Goal: Transaction & Acquisition: Obtain resource

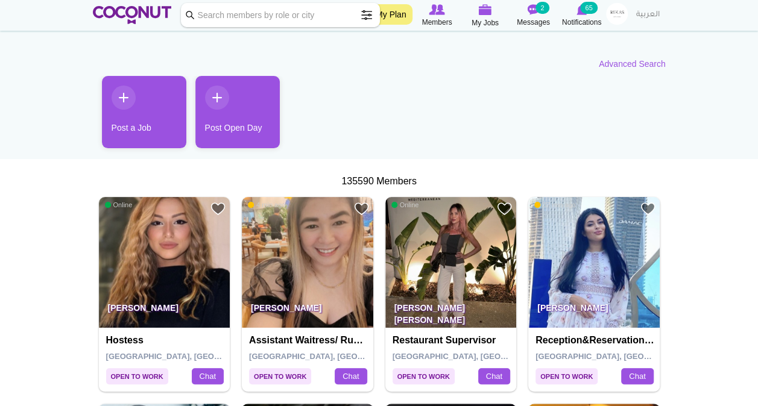
click at [294, 15] on input "Keyword" at bounding box center [280, 15] width 199 height 24
type input "waiter"
click button "Search" at bounding box center [0, 0] width 0 height 0
click at [191, 16] on input "waiter" at bounding box center [280, 15] width 199 height 24
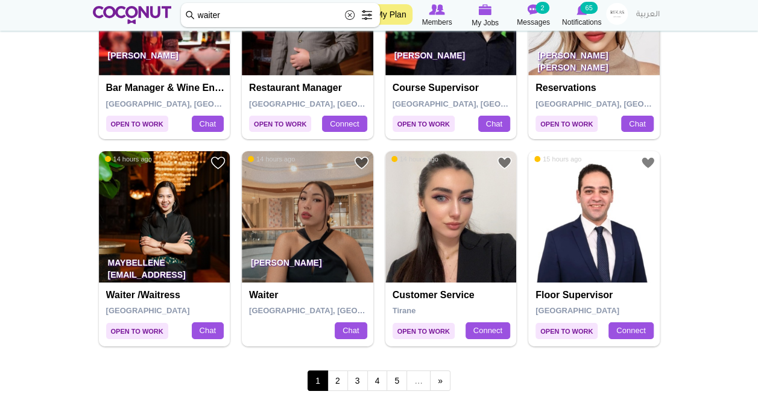
scroll to position [2002, 0]
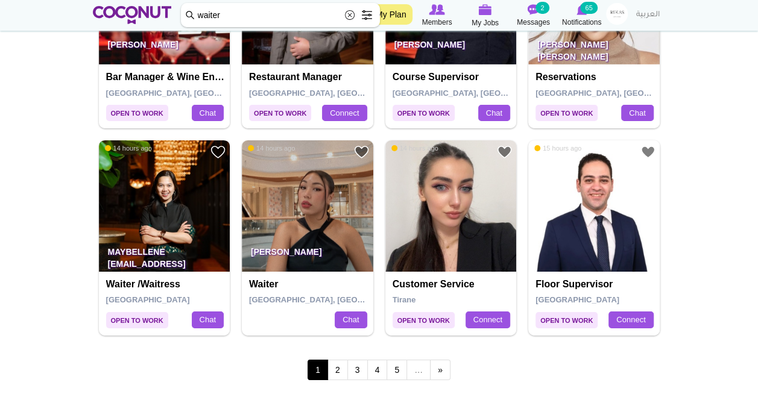
click at [122, 171] on img at bounding box center [164, 205] width 131 height 131
click at [336, 370] on link "2" at bounding box center [337, 370] width 20 height 20
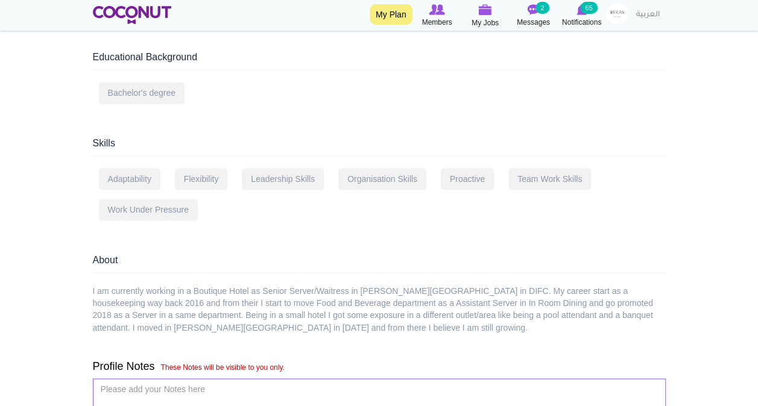
scroll to position [880, 0]
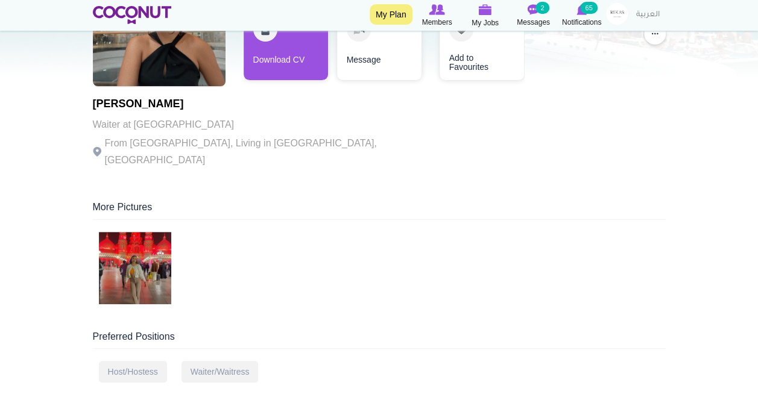
click at [403, 330] on div "Preferred Positions" at bounding box center [379, 339] width 573 height 19
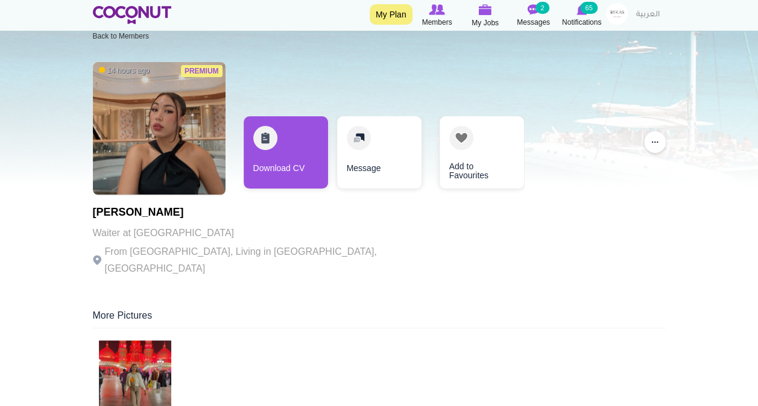
scroll to position [20, 0]
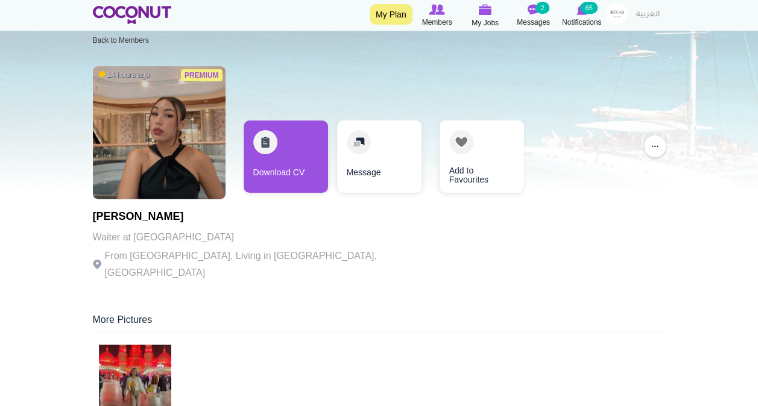
click at [278, 145] on link "Download CV" at bounding box center [286, 157] width 84 height 72
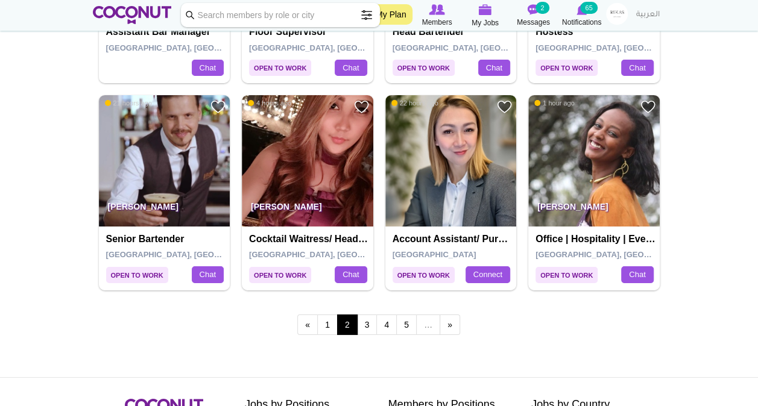
scroll to position [2047, 0]
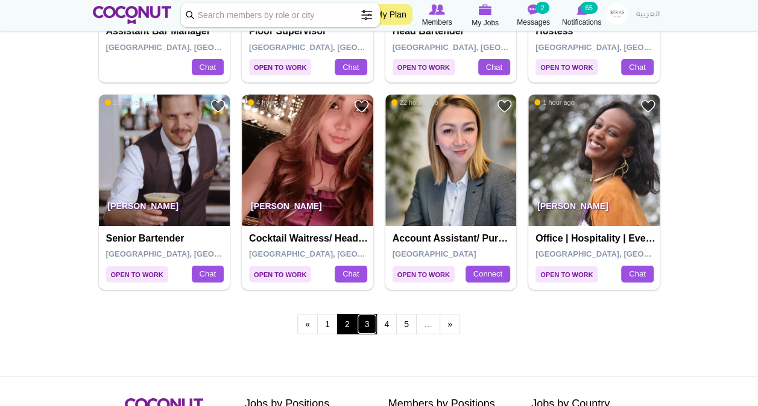
click at [370, 320] on link "3" at bounding box center [367, 324] width 20 height 20
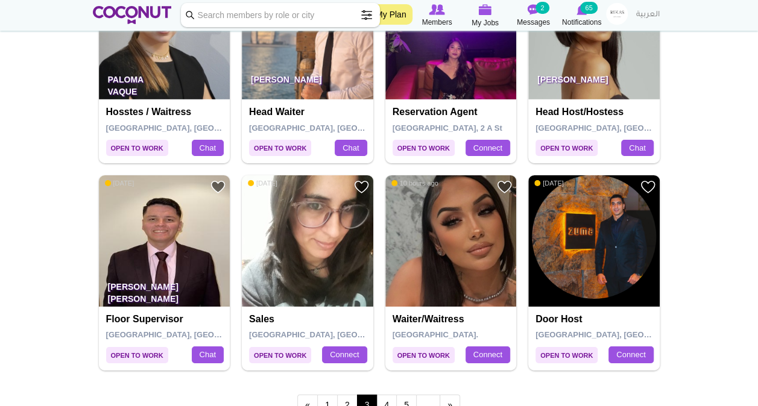
scroll to position [2006, 0]
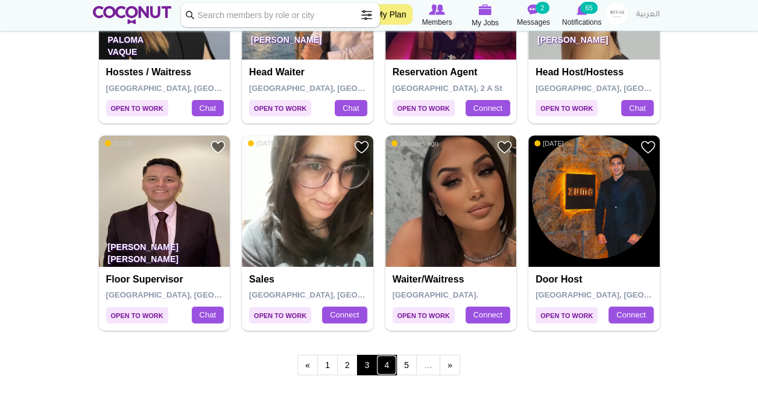
click at [382, 361] on link "4" at bounding box center [386, 365] width 20 height 20
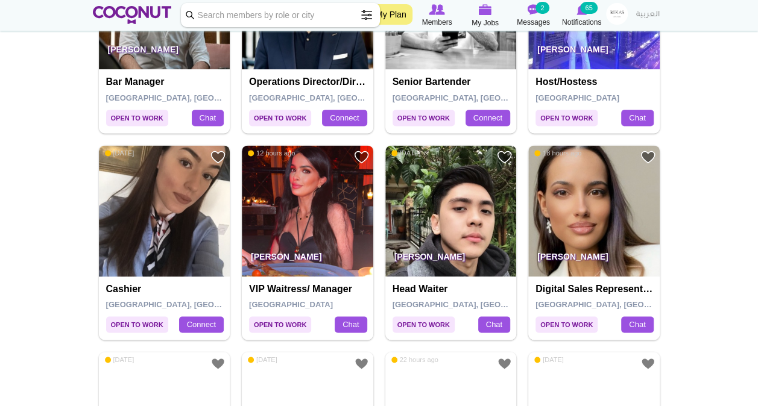
scroll to position [774, 0]
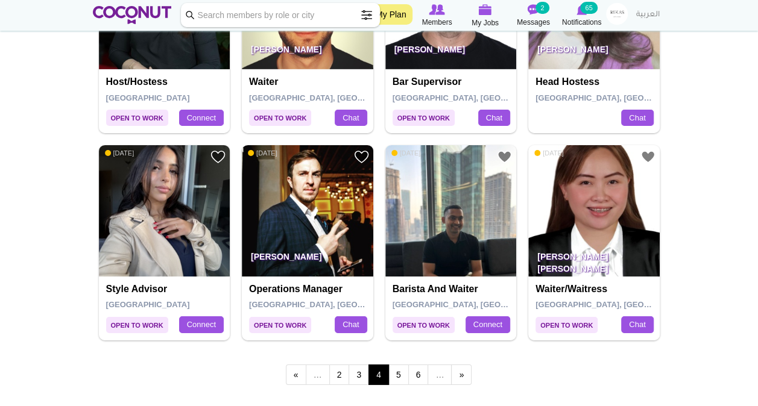
scroll to position [1998, 0]
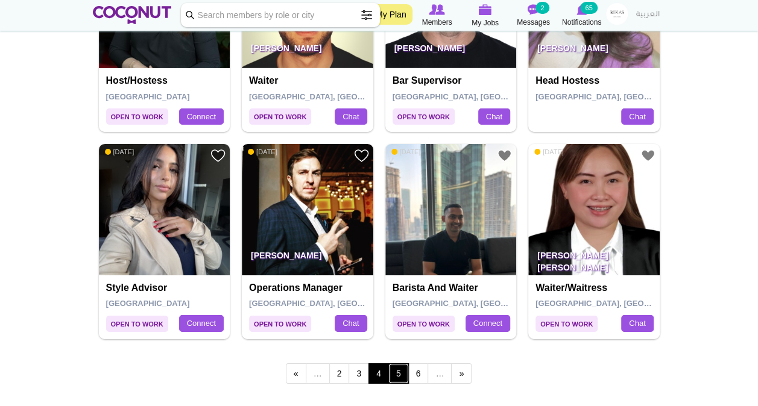
click at [399, 374] on link "5" at bounding box center [398, 374] width 20 height 20
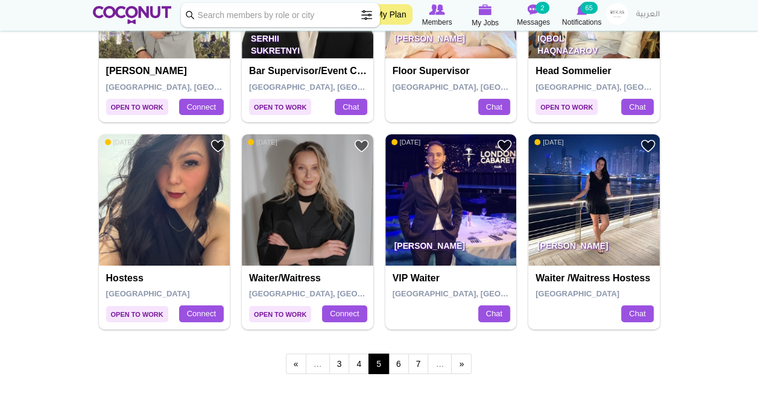
scroll to position [2011, 0]
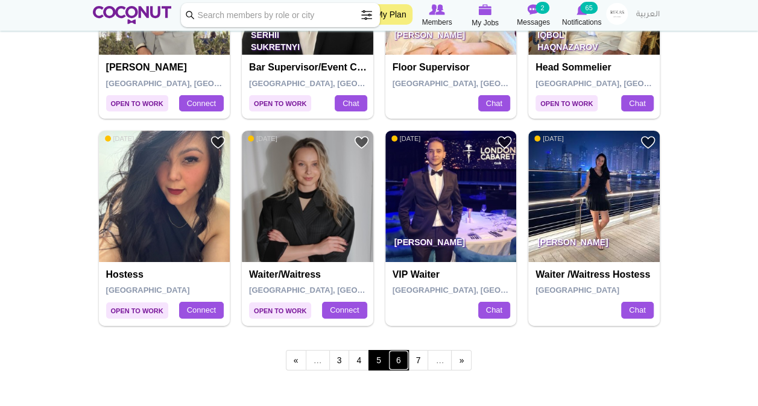
click at [393, 356] on link "6" at bounding box center [398, 360] width 20 height 20
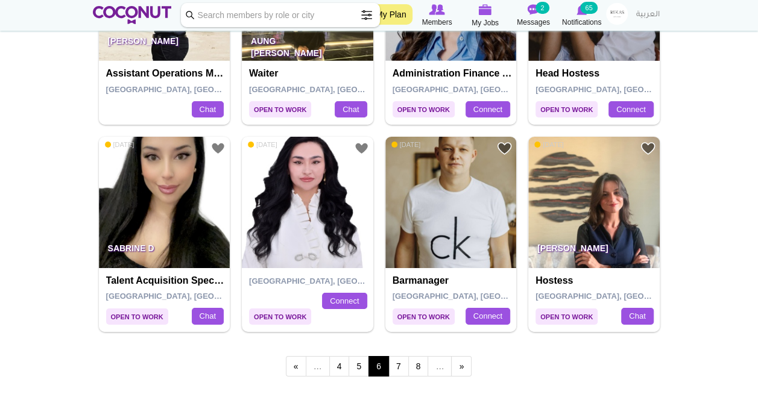
scroll to position [2009, 0]
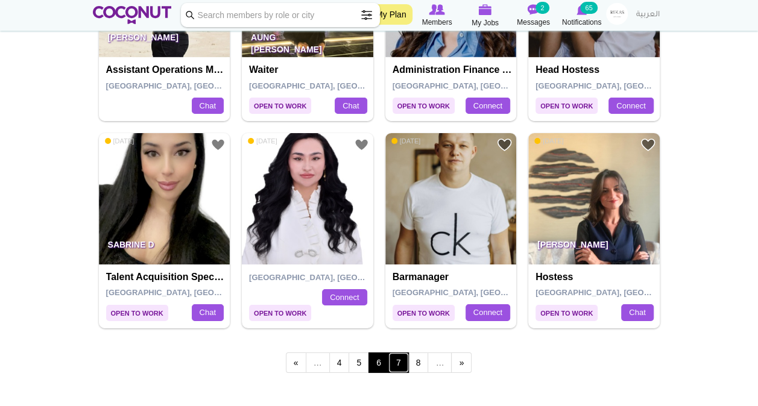
click at [395, 359] on link "7" at bounding box center [398, 363] width 20 height 20
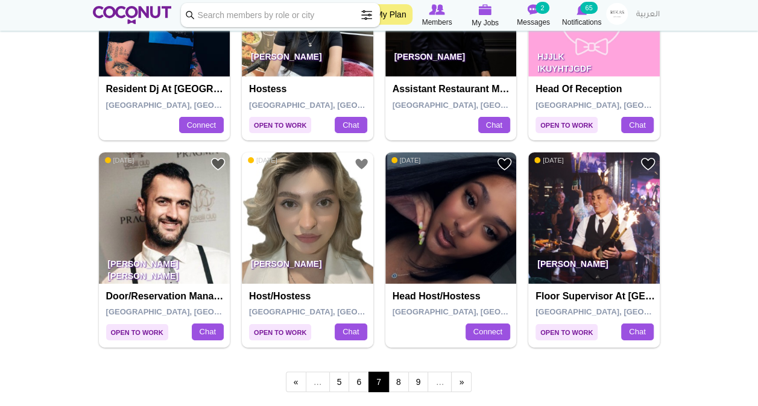
scroll to position [2019, 0]
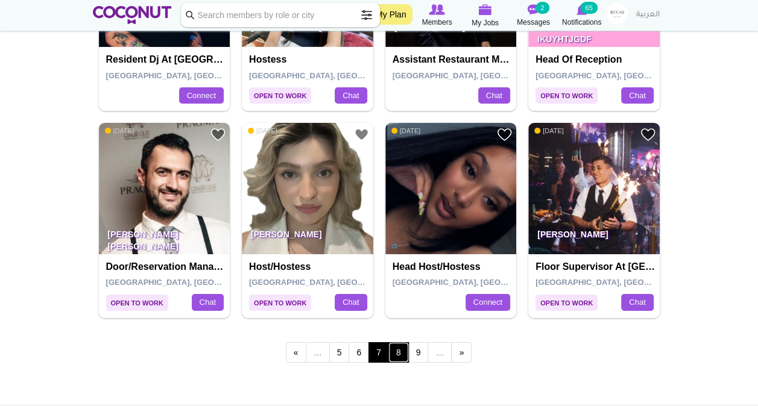
click at [394, 345] on link "8" at bounding box center [398, 352] width 20 height 20
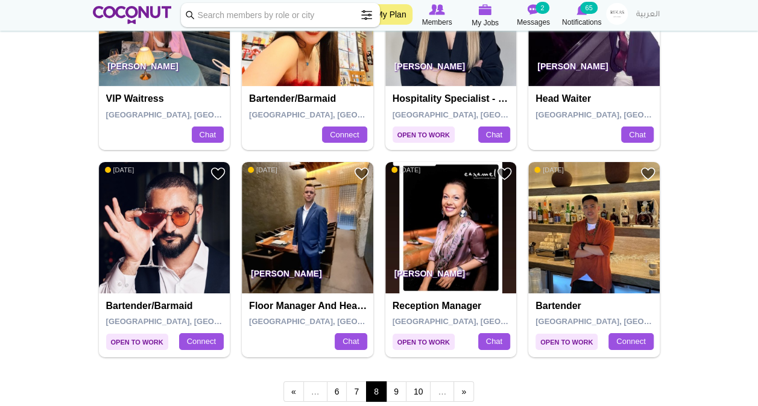
scroll to position [1996, 0]
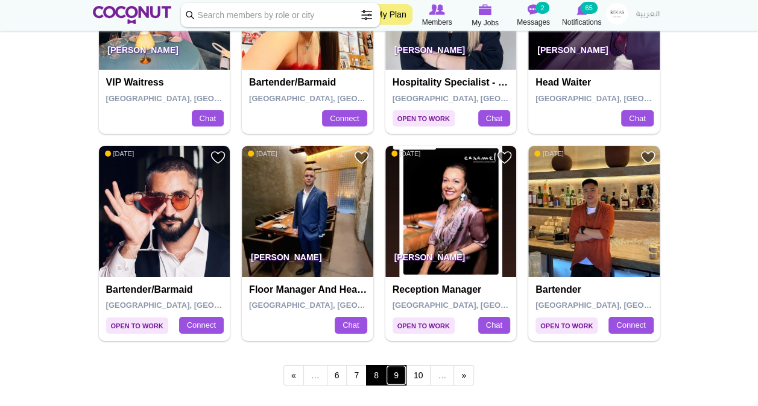
click at [391, 365] on link "9" at bounding box center [396, 375] width 20 height 20
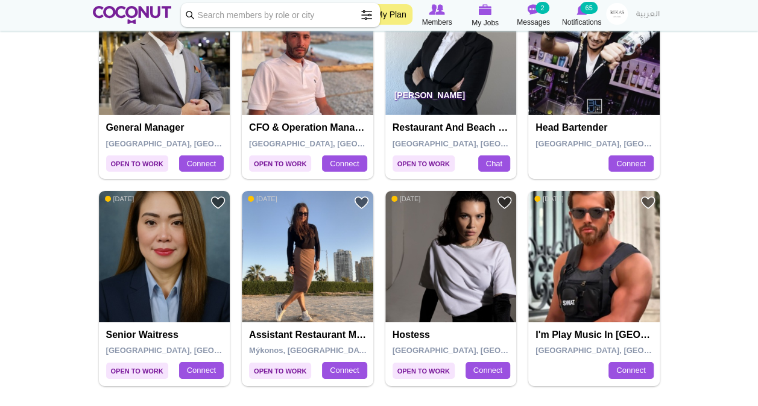
scroll to position [1991, 0]
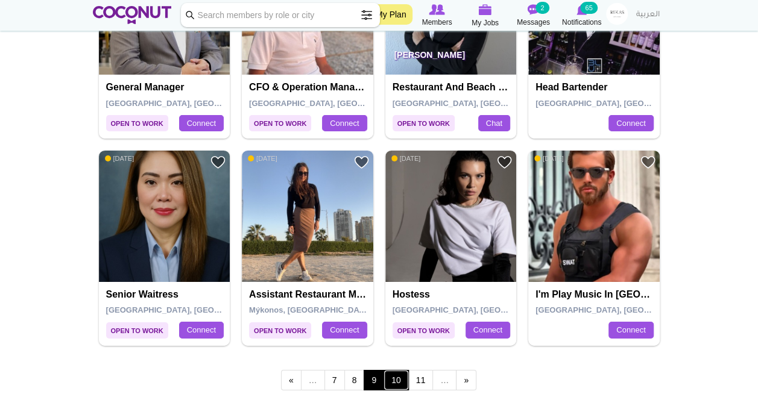
click at [396, 374] on link "10" at bounding box center [395, 380] width 25 height 20
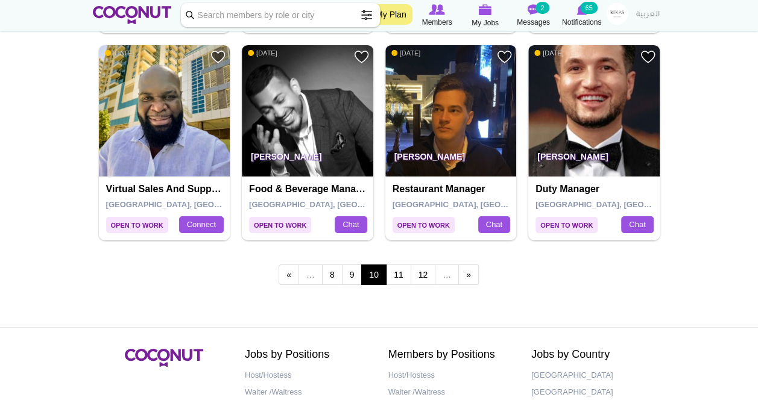
scroll to position [2098, 0]
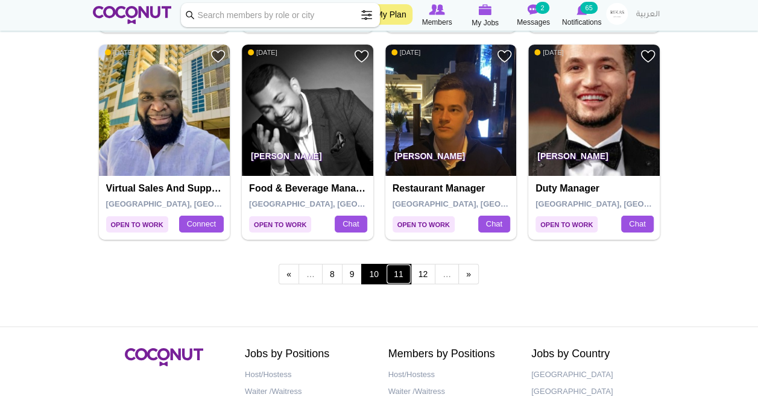
click at [399, 266] on link "11" at bounding box center [398, 274] width 25 height 20
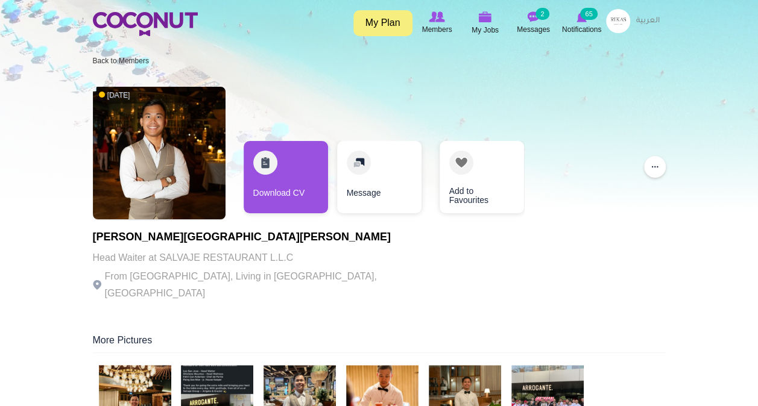
click at [310, 159] on link "Download CV" at bounding box center [286, 177] width 84 height 72
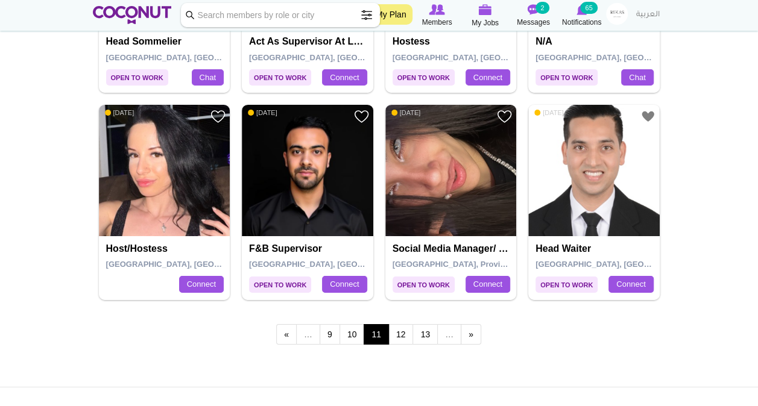
scroll to position [2038, 0]
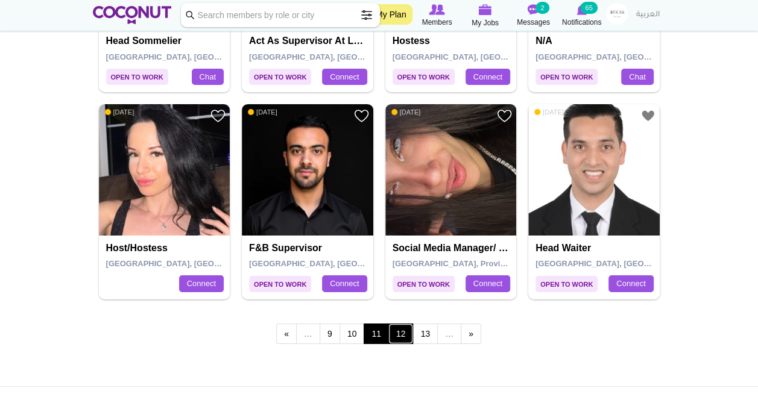
click at [398, 326] on link "12" at bounding box center [400, 334] width 25 height 20
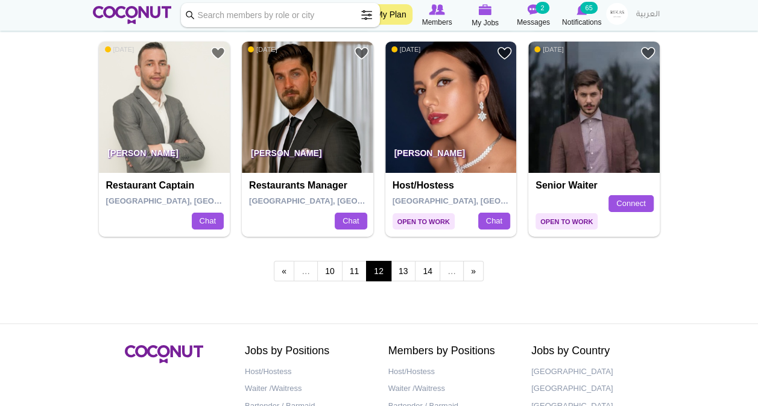
scroll to position [2101, 0]
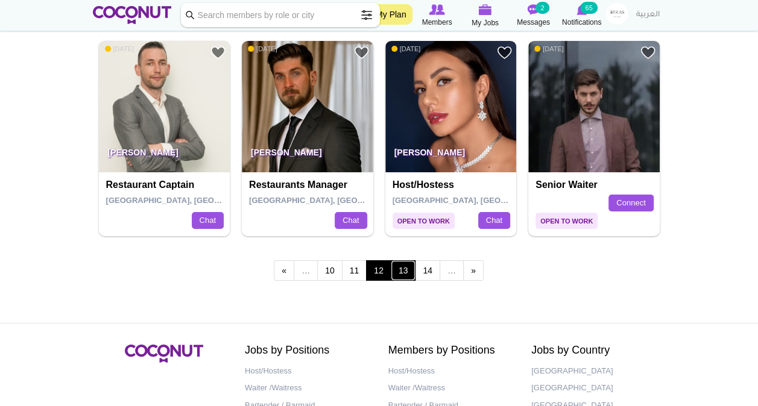
click at [403, 269] on link "13" at bounding box center [403, 270] width 25 height 20
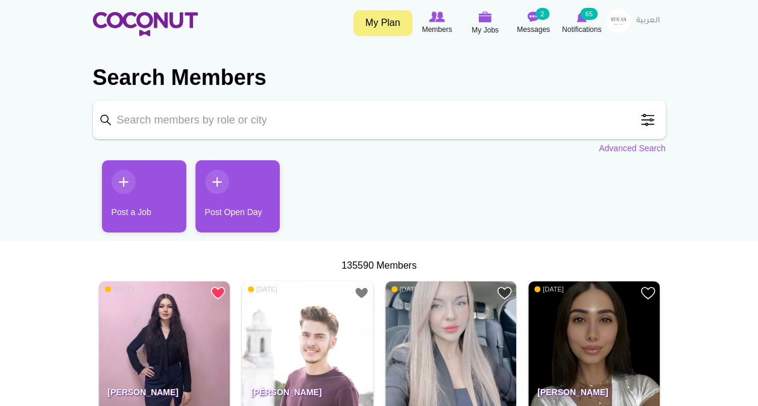
click at [244, 115] on input "Keyword" at bounding box center [379, 120] width 573 height 39
type input "waiter"
click button "Search" at bounding box center [0, 0] width 0 height 0
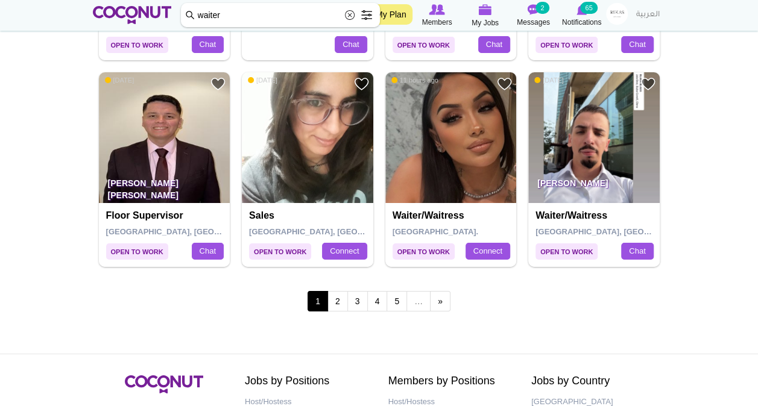
scroll to position [2103, 0]
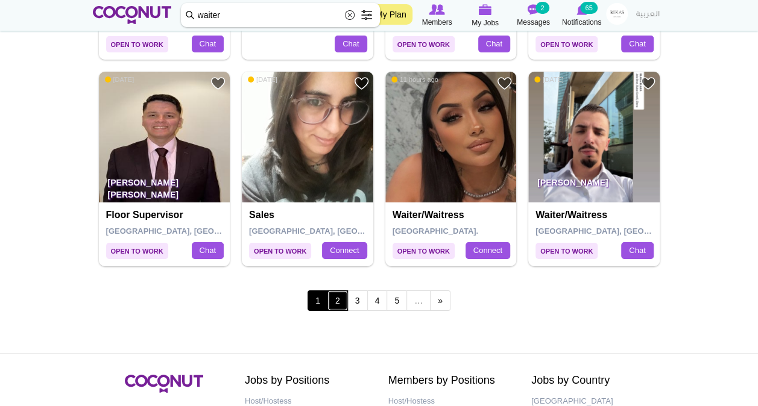
click at [333, 301] on link "2" at bounding box center [337, 301] width 20 height 20
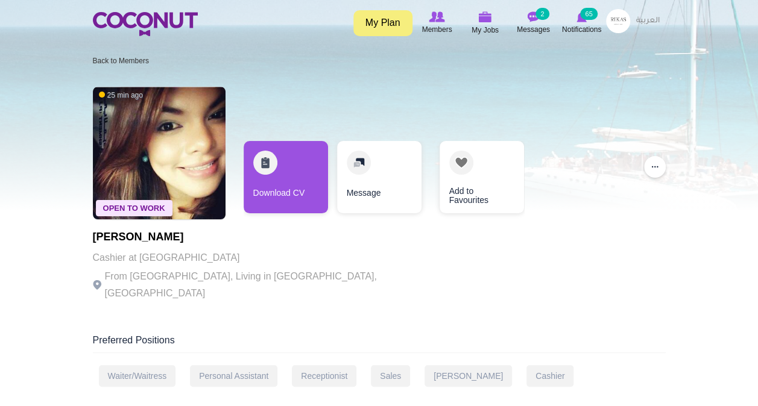
click at [306, 163] on link "Download CV" at bounding box center [286, 177] width 84 height 72
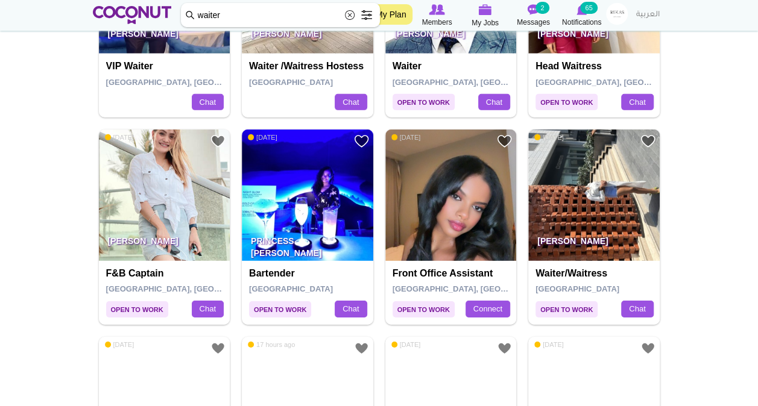
scroll to position [1849, 0]
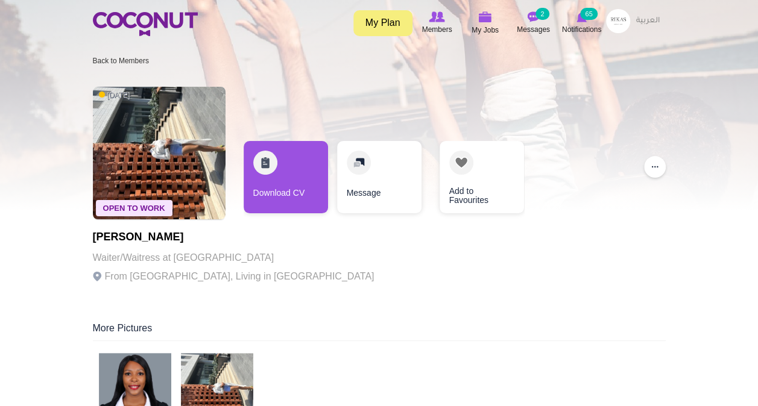
click at [283, 186] on link "Download CV" at bounding box center [286, 177] width 84 height 72
